Goal: Complete application form

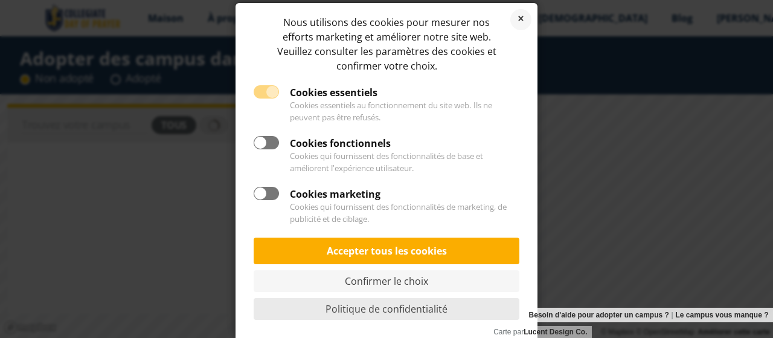
click at [387, 308] on font "Politique de confidentialité" at bounding box center [387, 308] width 122 height 13
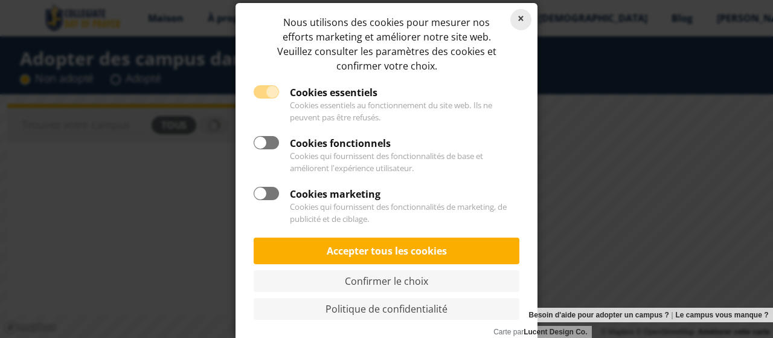
click at [521, 20] on link "Refuser les cookies" at bounding box center [520, 19] width 21 height 21
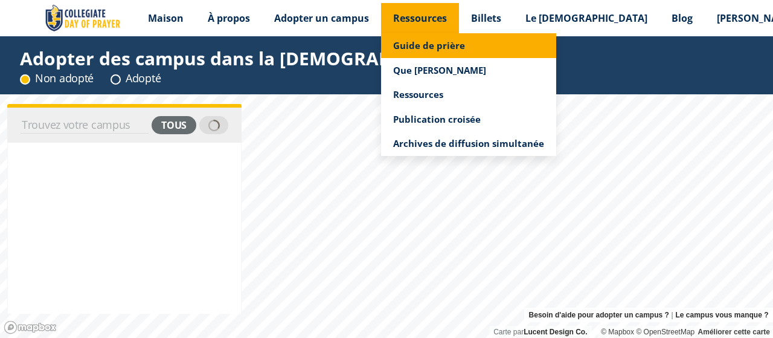
click at [442, 43] on font "Guide de prière" at bounding box center [429, 45] width 72 height 12
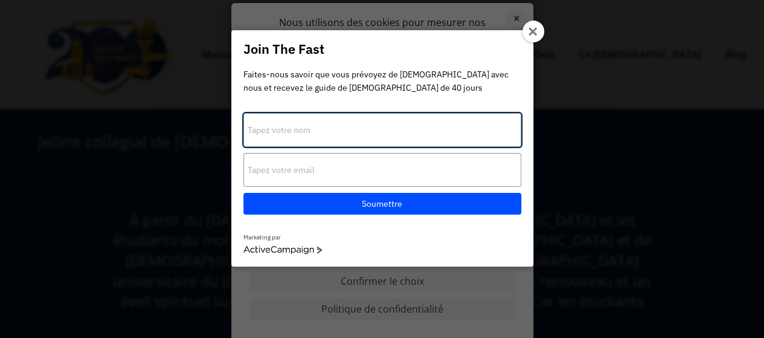
click at [319, 129] on input "Tapez votre nom" at bounding box center [382, 130] width 278 height 34
type input "NOUBAÏSSEM Emmanuel"
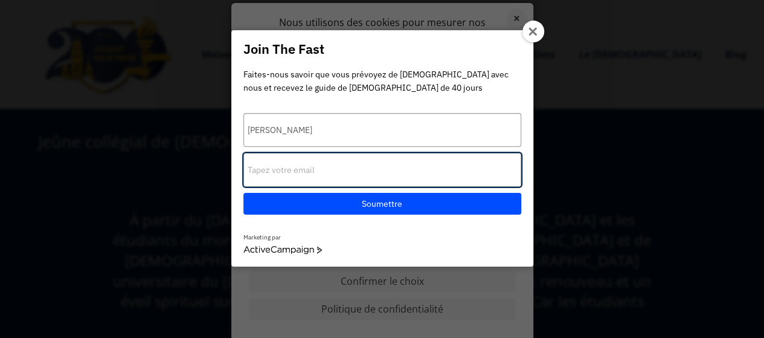
click at [318, 173] on input "Tapez votre email" at bounding box center [382, 170] width 278 height 34
type input "emmanuel.noubaissem@zafcpc.org"
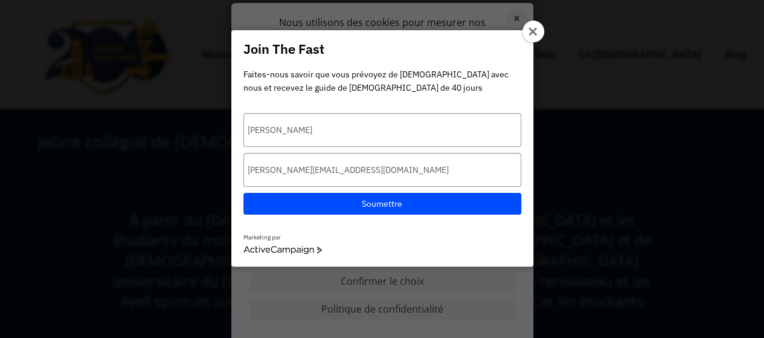
click at [382, 204] on font "Soumettre" at bounding box center [382, 203] width 40 height 11
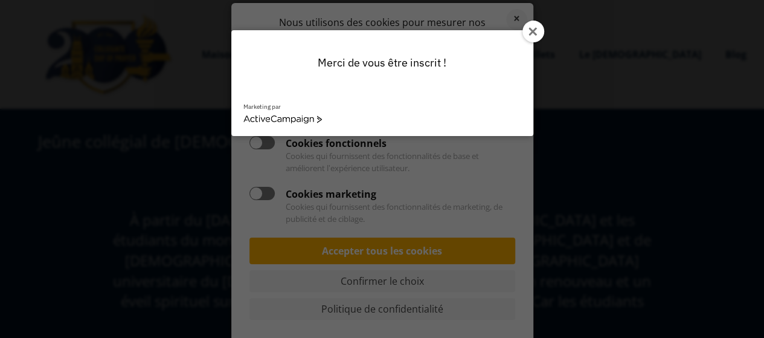
click at [529, 30] on icon at bounding box center [534, 32] width 10 height 10
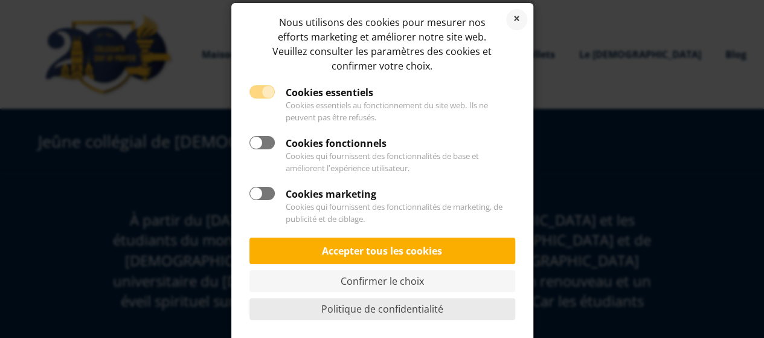
click at [402, 311] on font "Politique de confidentialité" at bounding box center [382, 308] width 122 height 13
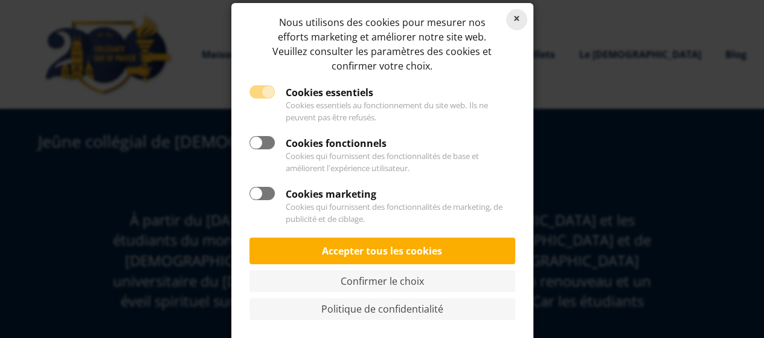
click at [515, 18] on link "Refuser les cookies" at bounding box center [516, 19] width 21 height 21
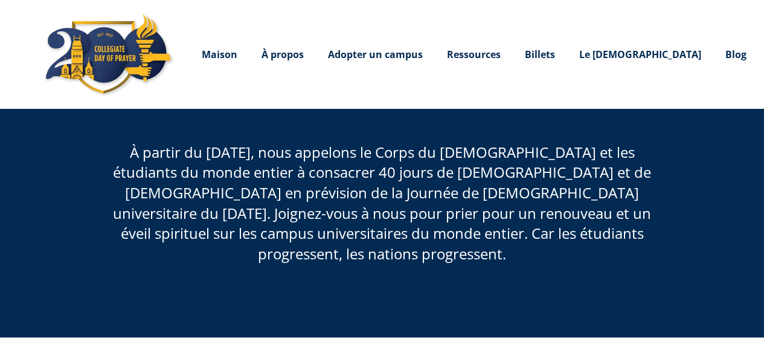
scroll to position [58, 0]
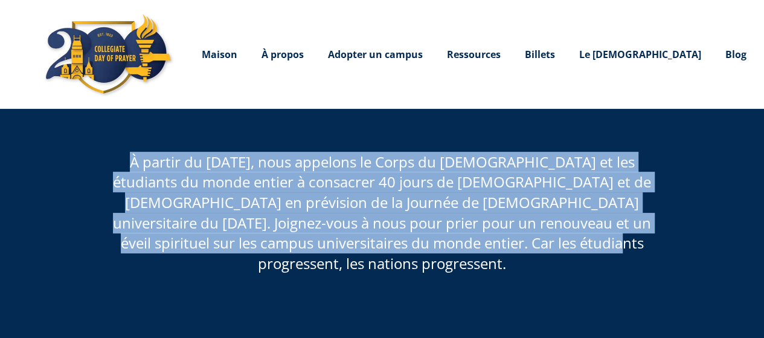
drag, startPoint x: 109, startPoint y: 158, endPoint x: 521, endPoint y: 249, distance: 422.1
click at [521, 249] on h2 "À partir du 19 janvier, nous appelons le Corps du Christ et les étudiants du mo…" at bounding box center [382, 213] width 568 height 122
copy font "À partir du 19 janvier, nous appelons le Corps du Christ et les étudiants du mo…"
click at [227, 56] on font "Maison" at bounding box center [219, 54] width 36 height 13
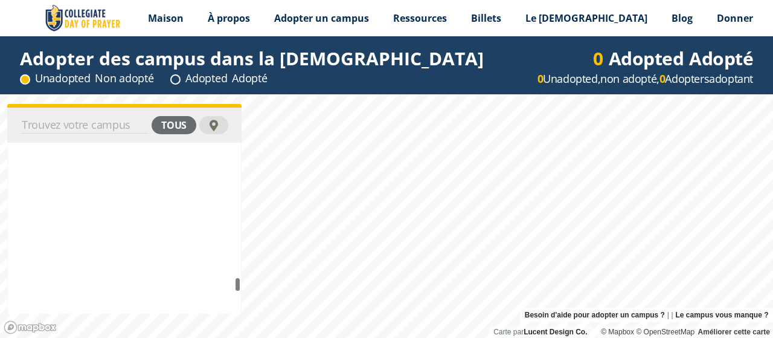
scroll to position [2340530, 0]
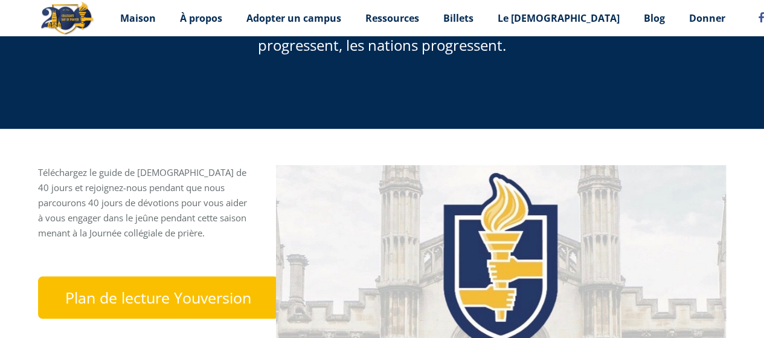
scroll to position [285, 0]
